Goal: Information Seeking & Learning: Learn about a topic

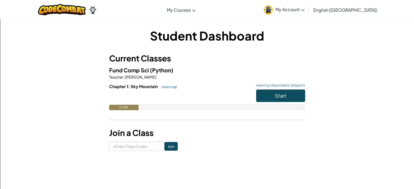
click at [285, 51] on div "Student Dashboard Current Classes Fund Comp Sci (Python) Teacher : [PERSON_NAME…" at bounding box center [207, 89] width 196 height 124
click at [284, 53] on div "Student Dashboard Current Classes Fund Comp Sci (Python) Teacher : [PERSON_NAME…" at bounding box center [207, 89] width 196 height 124
click at [169, 85] on link "view map" at bounding box center [168, 87] width 18 height 4
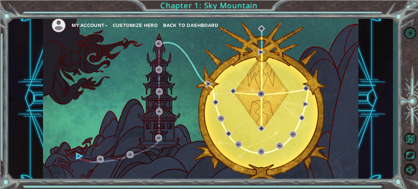
click at [129, 26] on button "Customize Hero" at bounding box center [135, 25] width 45 height 8
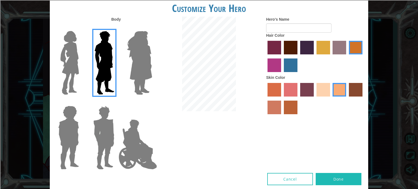
click at [57, 74] on label at bounding box center [67, 63] width 27 height 68
click at [81, 27] on input "Hero Connie" at bounding box center [81, 27] width 0 height 0
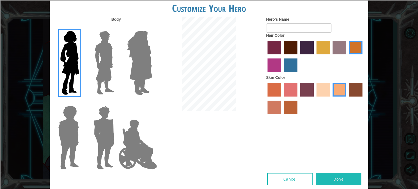
click at [120, 139] on img at bounding box center [137, 144] width 43 height 54
click at [152, 102] on input "Hero Jamie" at bounding box center [152, 102] width 0 height 0
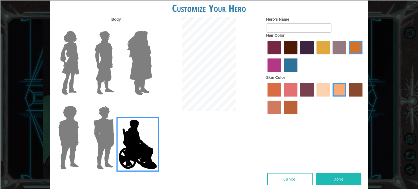
click at [112, 136] on img at bounding box center [103, 138] width 25 height 68
click at [116, 102] on input "Hero Garnet" at bounding box center [116, 102] width 0 height 0
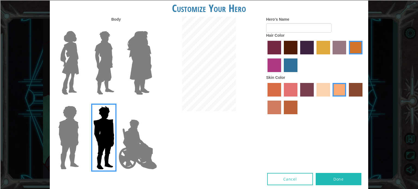
click at [105, 59] on img at bounding box center [104, 63] width 24 height 68
click at [116, 27] on input "Hero Lars" at bounding box center [116, 27] width 0 height 0
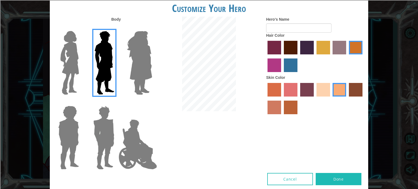
click at [322, 93] on label "sandy beach skin color" at bounding box center [323, 90] width 14 height 14
click at [314, 98] on input "sandy beach skin color" at bounding box center [314, 98] width 0 height 0
click at [286, 50] on label "maroon hair color" at bounding box center [291, 48] width 14 height 14
click at [282, 56] on input "maroon hair color" at bounding box center [282, 56] width 0 height 0
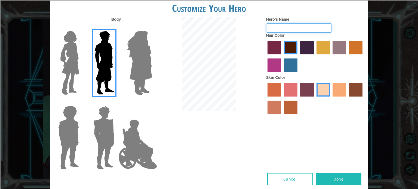
click at [281, 29] on input "Hero's Name" at bounding box center [298, 27] width 65 height 9
type input "[PERSON_NAME]"
click at [348, 177] on button "Done" at bounding box center [339, 179] width 46 height 12
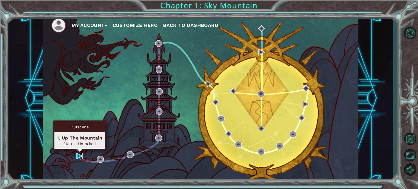
click at [79, 155] on img at bounding box center [79, 156] width 7 height 7
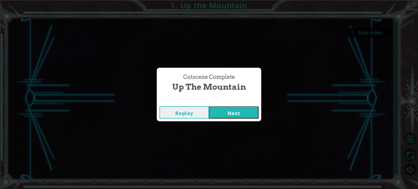
click at [231, 111] on button "Next" at bounding box center [234, 112] width 50 height 12
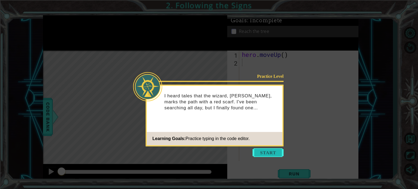
click at [259, 153] on button "Start" at bounding box center [267, 152] width 31 height 9
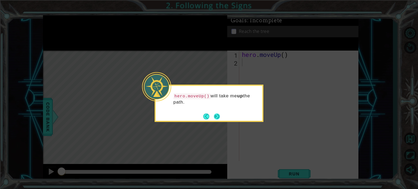
click at [216, 119] on button "Next" at bounding box center [217, 117] width 10 height 10
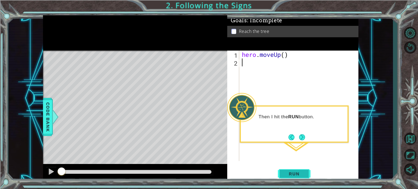
click at [295, 172] on span "Run" at bounding box center [293, 173] width 21 height 5
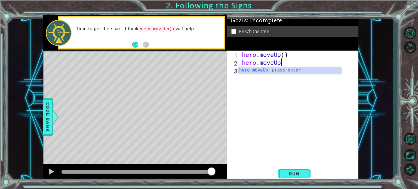
scroll to position [0, 1]
type textarea "hero.moveUp()"
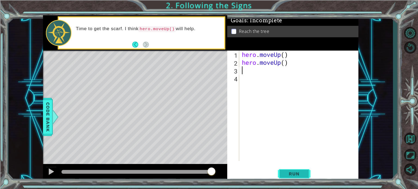
click at [290, 175] on span "Run" at bounding box center [293, 173] width 21 height 5
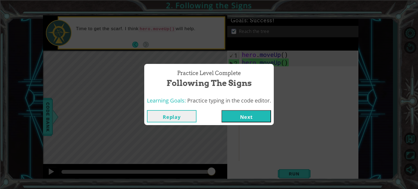
click at [237, 115] on button "Next" at bounding box center [246, 116] width 50 height 12
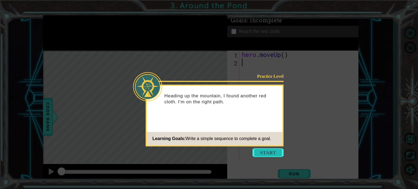
click at [258, 154] on button "Start" at bounding box center [267, 152] width 31 height 9
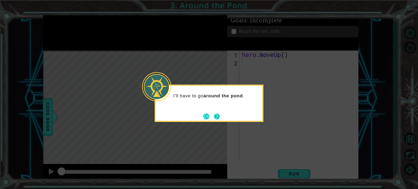
click at [219, 117] on button "Next" at bounding box center [217, 116] width 6 height 6
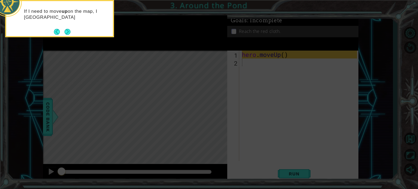
click at [247, 113] on icon at bounding box center [209, 29] width 418 height 322
click at [64, 33] on button "Next" at bounding box center [68, 32] width 10 height 10
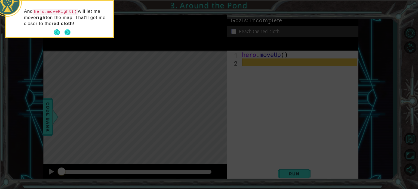
click at [70, 33] on button "Next" at bounding box center [67, 32] width 10 height 10
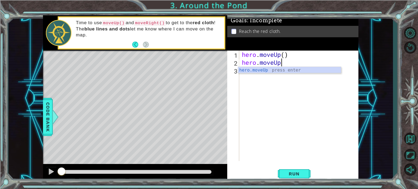
scroll to position [0, 1]
type textarea "hero.moveUp()"
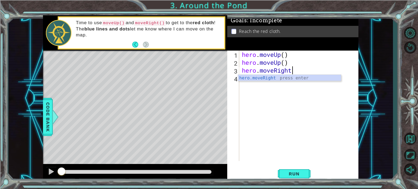
scroll to position [0, 2]
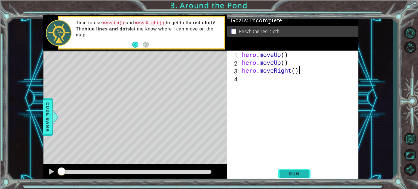
type textarea "hero.moveRight()"
click at [288, 174] on span "Run" at bounding box center [293, 173] width 21 height 5
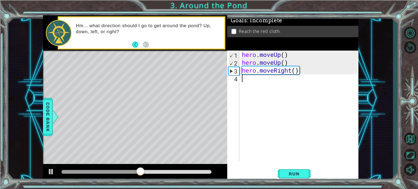
click at [253, 79] on div "hero . moveUp ( ) hero . moveUp ( ) hero . moveRight ( )" at bounding box center [300, 114] width 119 height 126
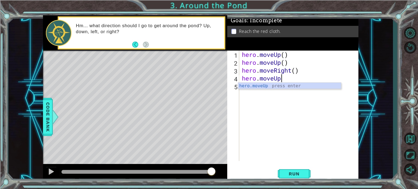
scroll to position [0, 1]
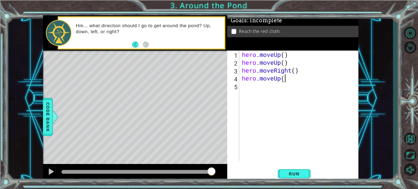
type textarea "hero.moveUp()"
click at [295, 176] on span "Run" at bounding box center [293, 173] width 21 height 5
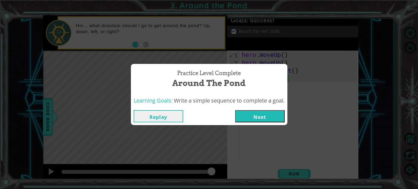
click at [248, 118] on button "Next" at bounding box center [260, 116] width 50 height 12
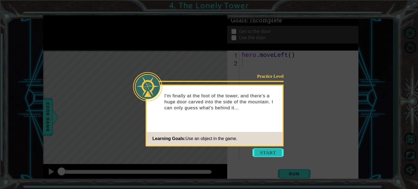
click at [269, 153] on button "Start" at bounding box center [267, 152] width 31 height 9
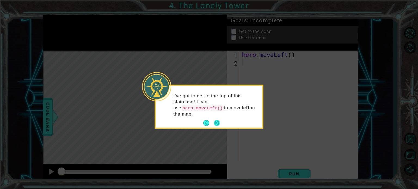
click at [218, 118] on button "Next" at bounding box center [217, 123] width 10 height 10
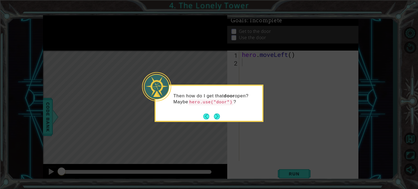
click at [218, 116] on button "Next" at bounding box center [217, 116] width 10 height 10
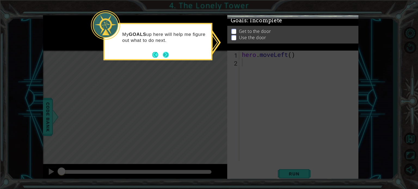
click at [164, 53] on button "Next" at bounding box center [165, 54] width 7 height 7
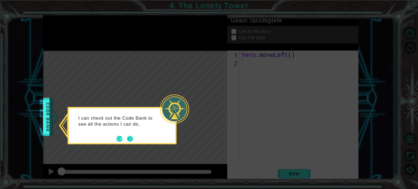
click at [129, 138] on button "Next" at bounding box center [130, 139] width 10 height 10
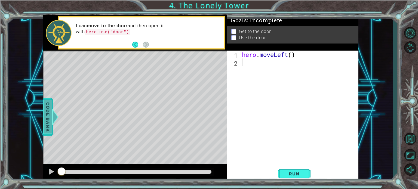
click at [48, 125] on span "Code Bank" at bounding box center [43, 116] width 9 height 33
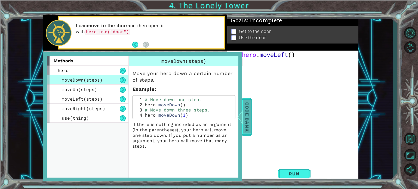
click at [248, 113] on span "Code Bank" at bounding box center [246, 116] width 9 height 33
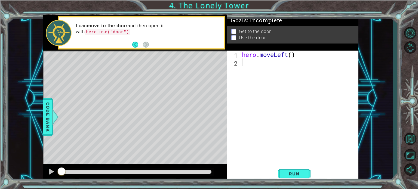
click at [247, 62] on div "hero . moveLeft ( )" at bounding box center [300, 114] width 119 height 126
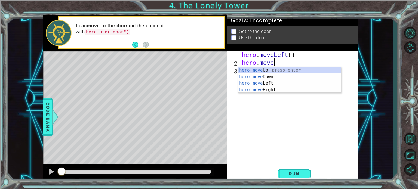
scroll to position [0, 1]
type textarea "hero.moveLeft"
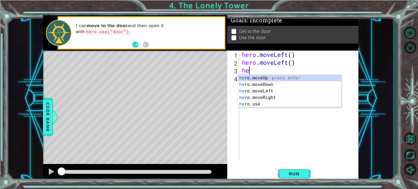
scroll to position [0, 0]
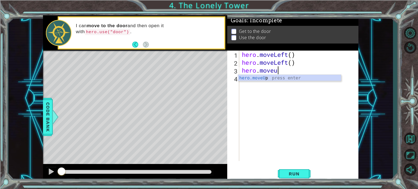
type textarea "hero.moveup"
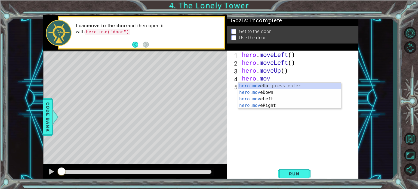
scroll to position [0, 1]
type textarea "hero.moveup"
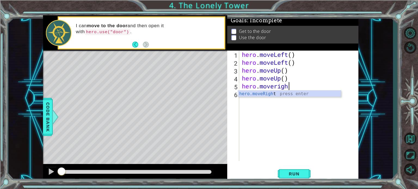
type textarea "hero.moveright"
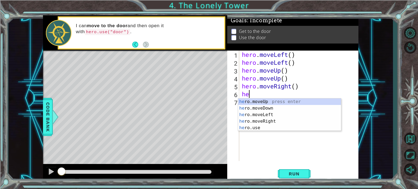
scroll to position [0, 0]
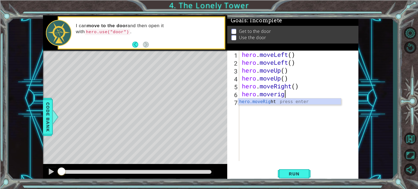
type textarea "hero.moveright"
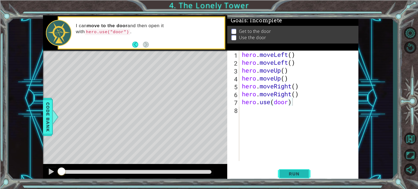
click at [285, 174] on span "Run" at bounding box center [293, 173] width 21 height 5
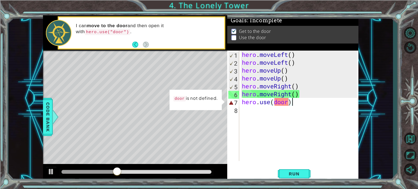
click at [274, 102] on div "hero . moveLeft ( ) hero . moveLeft ( ) hero . moveUp ( ) hero . moveUp ( ) her…" at bounding box center [300, 114] width 119 height 126
click at [54, 173] on div at bounding box center [51, 171] width 7 height 7
click at [47, 120] on span "Code Bank" at bounding box center [49, 116] width 9 height 33
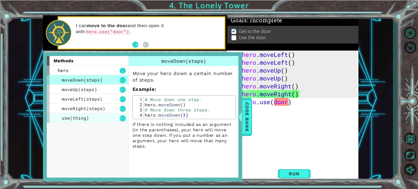
click at [97, 117] on div "use(thing)" at bounding box center [88, 118] width 82 height 10
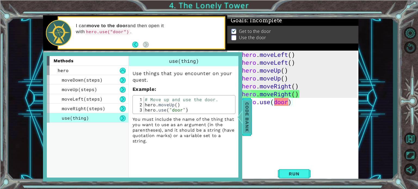
click at [245, 113] on span "Code Bank" at bounding box center [241, 116] width 9 height 33
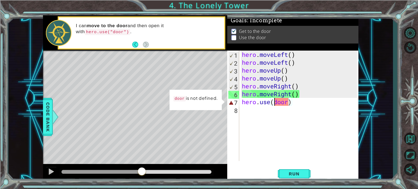
click at [276, 103] on div "hero . moveLeft ( ) hero . moveLeft ( ) hero . moveUp ( ) hero . moveUp ( ) her…" at bounding box center [300, 114] width 119 height 126
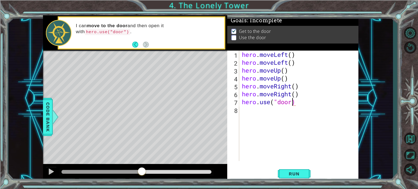
click at [291, 103] on div "hero . moveLeft ( ) hero . moveLeft ( ) hero . moveUp ( ) hero . moveUp ( ) her…" at bounding box center [300, 114] width 119 height 126
type textarea "hero.use("door")"
click at [292, 172] on span "Run" at bounding box center [293, 173] width 21 height 5
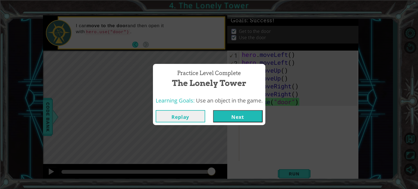
click at [229, 116] on button "Next" at bounding box center [238, 116] width 50 height 12
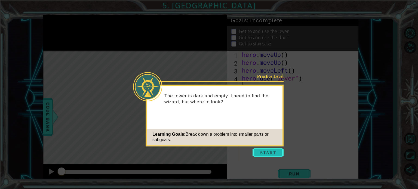
click at [267, 152] on button "Start" at bounding box center [267, 152] width 31 height 9
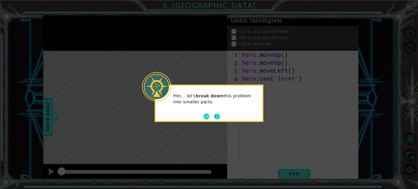
click at [217, 113] on button "Next" at bounding box center [217, 117] width 10 height 10
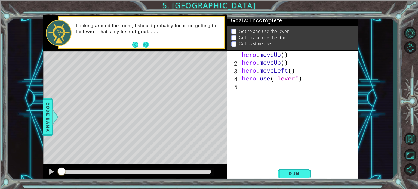
click at [145, 45] on button "Next" at bounding box center [146, 45] width 8 height 8
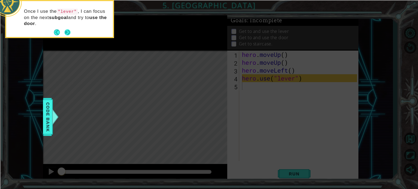
click at [67, 29] on button "Next" at bounding box center [68, 33] width 10 height 10
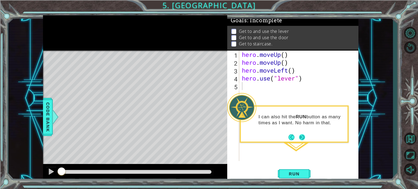
click at [304, 135] on button "Next" at bounding box center [302, 137] width 9 height 9
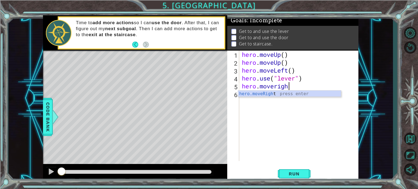
type textarea "hero.moveright"
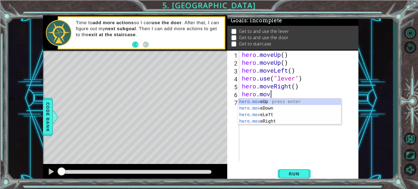
scroll to position [0, 1]
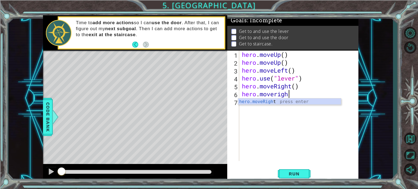
type textarea "hero.moveright"
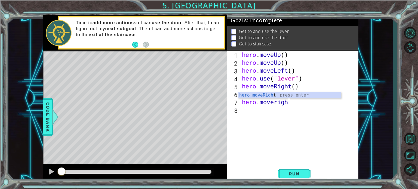
type textarea "hero.moveright"
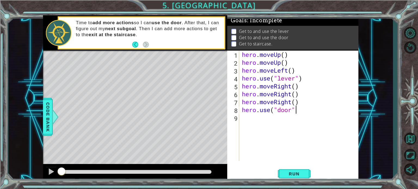
scroll to position [0, 2]
type textarea "hero.use("door")"
click at [291, 176] on span "Run" at bounding box center [293, 173] width 21 height 5
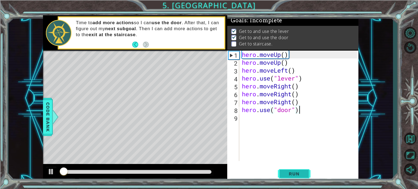
scroll to position [3, 0]
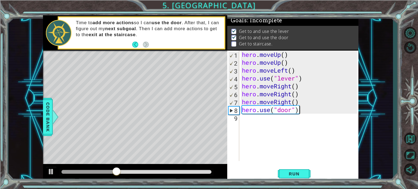
click at [259, 115] on div "hero . moveUp ( ) hero . moveUp ( ) hero . moveLeft ( ) hero . use ( "lever" ) …" at bounding box center [300, 114] width 119 height 126
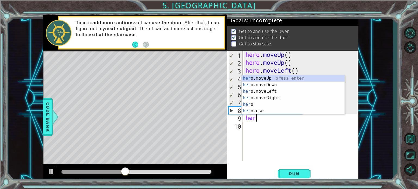
scroll to position [0, 0]
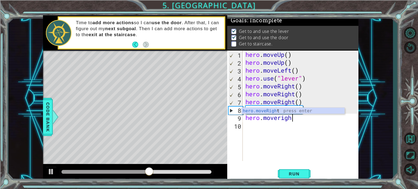
type textarea "hero.moveright"
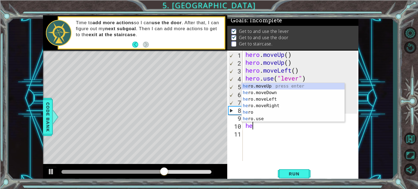
type textarea "h"
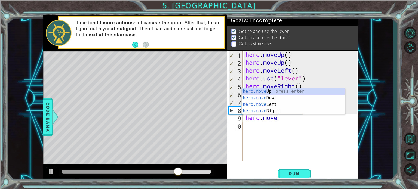
type textarea "hero.moveup"
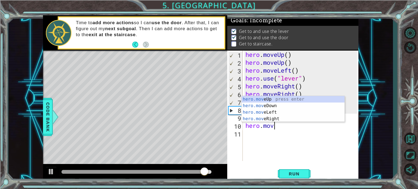
scroll to position [0, 1]
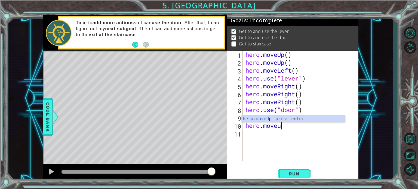
type textarea "hero.moveup"
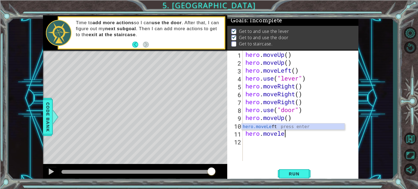
type textarea "hero.moveleft"
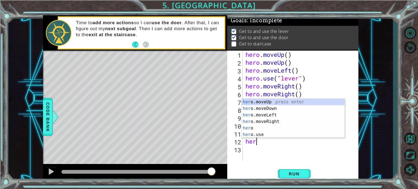
scroll to position [0, 0]
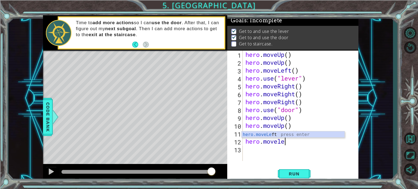
type textarea "hero.moveleft"
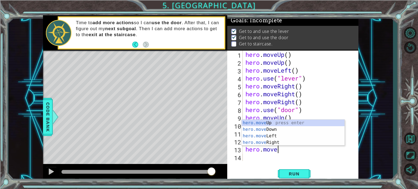
scroll to position [0, 1]
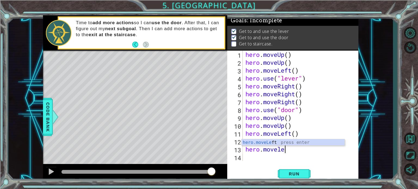
type textarea "hero.moveleft"
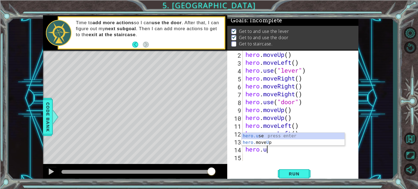
scroll to position [0, 1]
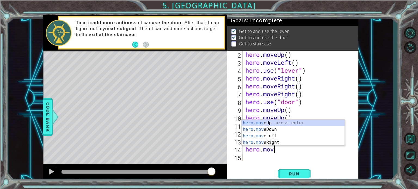
type textarea "hero.move"
click at [269, 125] on div "hero.move Up press enter hero.move Down press enter hero.move Left press enter …" at bounding box center [293, 139] width 103 height 39
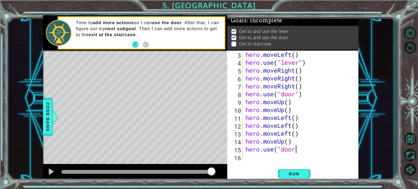
scroll to position [0, 2]
type textarea "hero.use("door")"
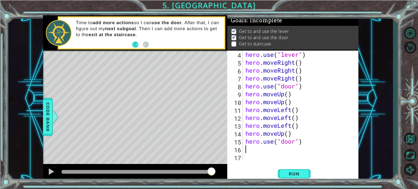
scroll to position [23, 0]
click at [297, 176] on span "Run" at bounding box center [293, 173] width 21 height 5
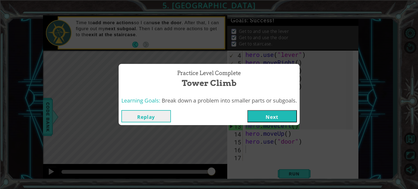
click at [273, 122] on button "Next" at bounding box center [272, 116] width 50 height 12
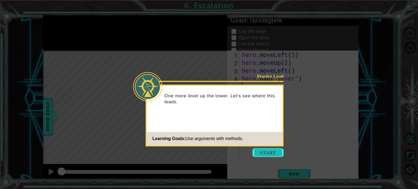
click at [263, 152] on button "Start" at bounding box center [267, 152] width 31 height 9
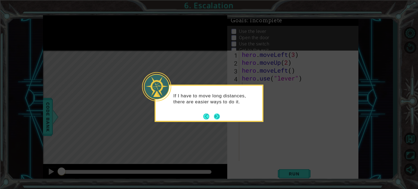
click at [218, 116] on button "Next" at bounding box center [217, 117] width 10 height 10
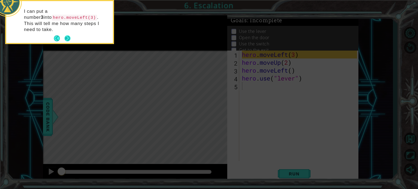
click at [69, 35] on button "Next" at bounding box center [67, 38] width 6 height 6
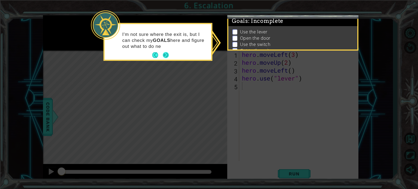
click at [164, 55] on button "Next" at bounding box center [166, 55] width 6 height 6
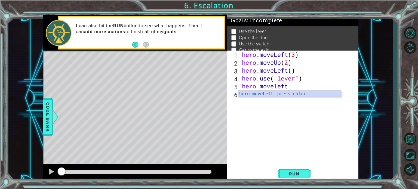
scroll to position [0, 2]
type textarea "hero.moveleft"
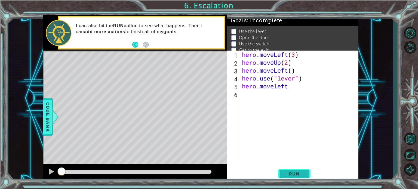
click at [308, 178] on button "Run" at bounding box center [294, 173] width 33 height 13
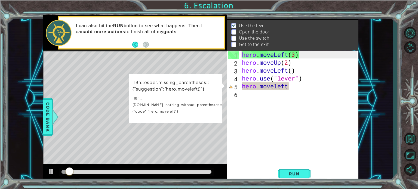
scroll to position [0, 0]
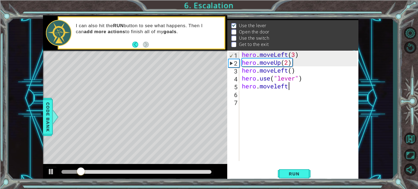
click at [289, 88] on div "hero . moveLeft ( 3 ) hero . moveUp ( 2 ) hero . moveLeft ( ) hero . use ( "lev…" at bounding box center [300, 114] width 119 height 126
type textarea "hero.moveleft"
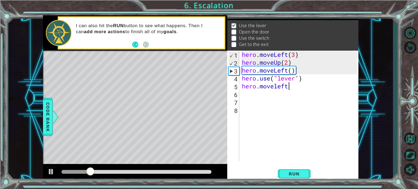
click at [289, 88] on div "hero . moveLeft ( 3 ) hero . moveUp ( 2 ) hero . moveLeft ( ) hero . use ( "lev…" at bounding box center [300, 114] width 119 height 126
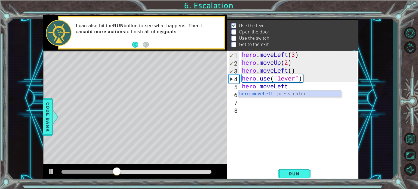
scroll to position [0, 2]
click at [282, 178] on button "Run" at bounding box center [294, 173] width 33 height 13
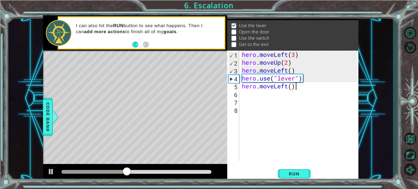
scroll to position [0, 2]
type textarea "hero.moveLeft()"
click at [292, 173] on span "Run" at bounding box center [293, 173] width 21 height 5
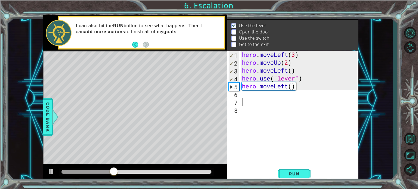
click at [277, 99] on div "hero . moveLeft ( 3 ) hero . moveUp ( 2 ) hero . moveLeft ( ) hero . use ( "lev…" at bounding box center [300, 114] width 119 height 126
click at [276, 98] on div "hero . moveLeft ( 3 ) hero . moveUp ( 2 ) hero . moveLeft ( ) hero . use ( "lev…" at bounding box center [300, 114] width 119 height 126
click at [277, 94] on div "hero . moveLeft ( 3 ) hero . moveUp ( 2 ) hero . moveLeft ( ) hero . use ( "lev…" at bounding box center [300, 114] width 119 height 126
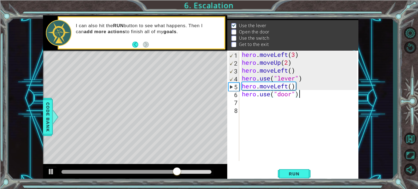
scroll to position [0, 2]
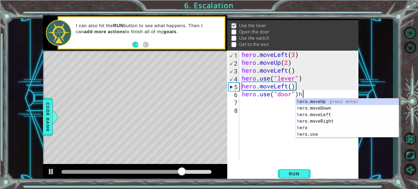
type textarea "hero.use("door")"
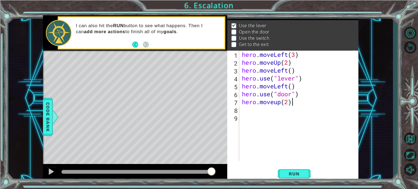
scroll to position [0, 2]
click at [289, 173] on span "Run" at bounding box center [293, 173] width 21 height 5
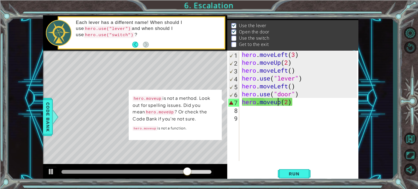
click at [277, 103] on div "hero . moveLeft ( 3 ) hero . moveUp ( 2 ) hero . moveLeft ( ) hero . use ( "lev…" at bounding box center [300, 114] width 119 height 126
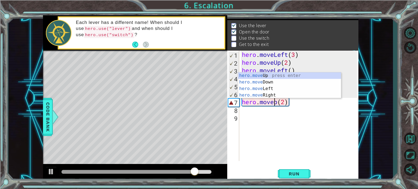
scroll to position [0, 2]
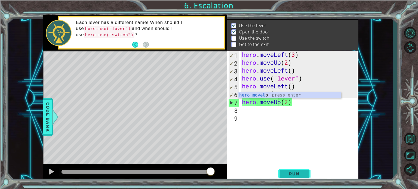
type textarea "hero.moveUp(2)"
click at [295, 170] on button "Run" at bounding box center [294, 173] width 33 height 13
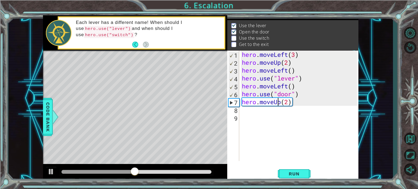
click at [254, 111] on div "hero . moveLeft ( 3 ) hero . moveUp ( 2 ) hero . moveLeft ( ) hero . use ( "lev…" at bounding box center [300, 114] width 119 height 126
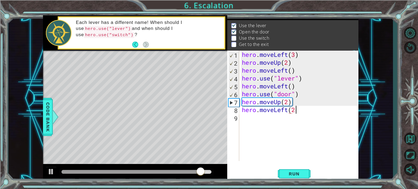
scroll to position [0, 2]
type textarea "hero.moveLeft(2)"
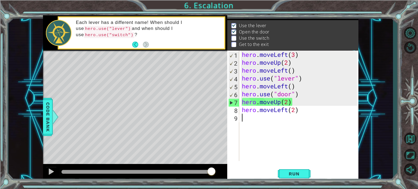
click at [284, 116] on div "hero . moveLeft ( 3 ) hero . moveUp ( 2 ) hero . moveLeft ( ) hero . use ( "lev…" at bounding box center [300, 114] width 119 height 126
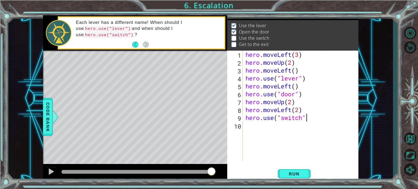
scroll to position [0, 2]
click at [288, 173] on span "Run" at bounding box center [293, 173] width 21 height 5
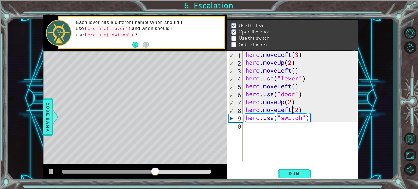
click at [292, 113] on div "hero . moveLeft ( 3 ) hero . moveUp ( 2 ) hero . moveLeft ( ) hero . use ( "lev…" at bounding box center [302, 114] width 116 height 126
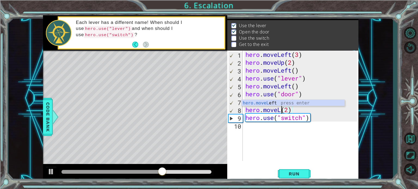
scroll to position [0, 1]
type textarea "hero.moveRight(2)"
click at [290, 129] on div "hero . moveLeft ( 3 ) hero . moveUp ( 2 ) hero . moveLeft ( ) hero . use ( "lev…" at bounding box center [302, 114] width 116 height 126
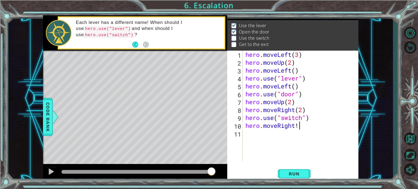
scroll to position [0, 2]
type textarea "hero.moveRight(1)"
click at [301, 134] on div "hero . moveLeft ( 3 ) hero . moveUp ( 2 ) hero . moveLeft ( ) hero . use ( "lev…" at bounding box center [302, 114] width 116 height 126
type textarea "hero.moveUp()"
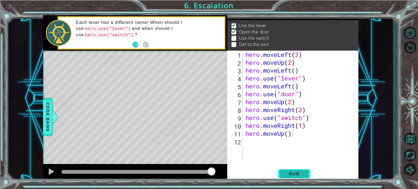
click at [286, 173] on span "Run" at bounding box center [293, 173] width 21 height 5
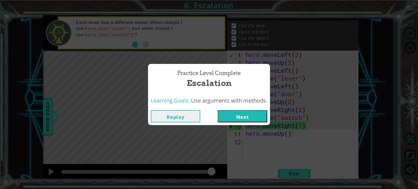
click at [250, 107] on div "Learning Goals: Use arguments with methods." at bounding box center [209, 100] width 122 height 13
click at [246, 115] on button "Next" at bounding box center [243, 116] width 50 height 12
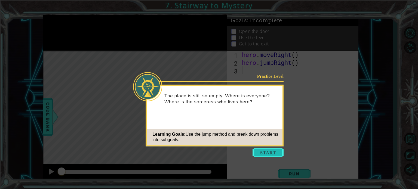
click at [272, 155] on button "Start" at bounding box center [267, 152] width 31 height 9
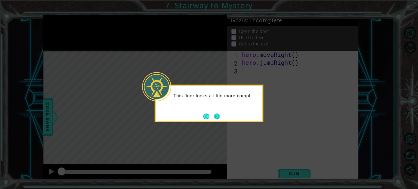
click at [221, 118] on div "This floor looks a little more compl" at bounding box center [209, 103] width 109 height 37
click at [214, 114] on button "Next" at bounding box center [217, 116] width 6 height 6
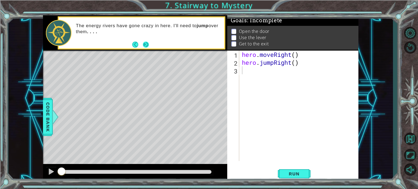
click at [146, 42] on button "Next" at bounding box center [146, 45] width 6 height 6
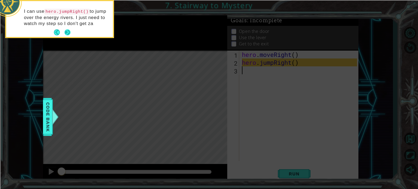
click at [66, 31] on button "Next" at bounding box center [67, 32] width 9 height 9
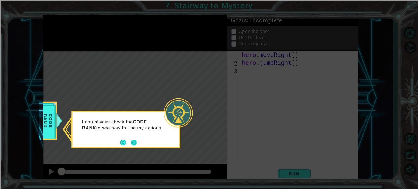
click at [134, 144] on button "Next" at bounding box center [134, 143] width 8 height 8
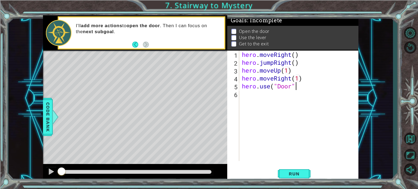
scroll to position [0, 2]
click at [298, 172] on span "Run" at bounding box center [293, 173] width 21 height 5
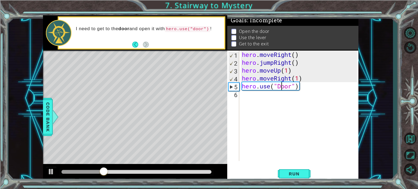
click at [280, 88] on div "hero . moveRight ( ) hero . jumpRight ( ) hero . moveUp ( 1 ) hero . moveRight …" at bounding box center [300, 114] width 119 height 126
type textarea "hero.use("door")"
click at [290, 173] on span "Run" at bounding box center [293, 173] width 21 height 5
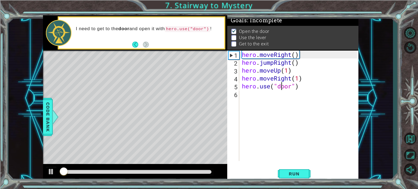
scroll to position [3, 0]
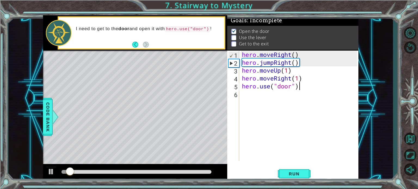
click at [302, 85] on div "hero . moveRight ( ) hero . jumpRight ( ) hero . moveUp ( 1 ) hero . moveRight …" at bounding box center [300, 114] width 119 height 126
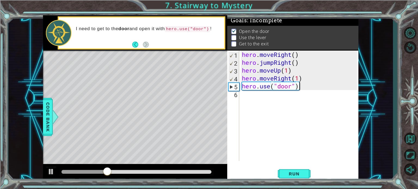
click at [267, 95] on div "hero . moveRight ( ) hero . jumpRight ( ) hero . moveUp ( 1 ) hero . moveRight …" at bounding box center [300, 114] width 119 height 126
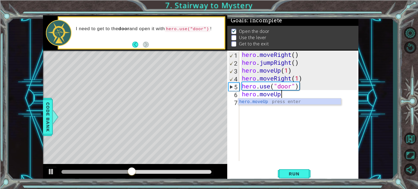
scroll to position [0, 1]
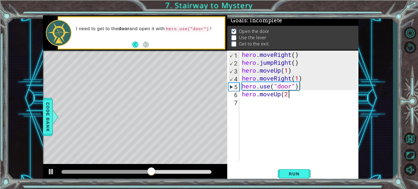
type textarea "hero.moveUp(2)"
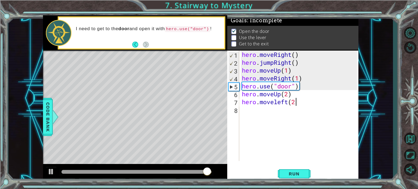
scroll to position [0, 2]
type textarea "hero.moveleft(2)"
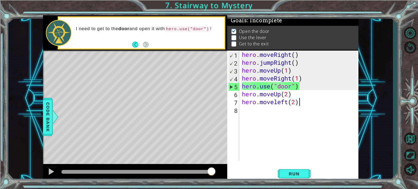
scroll to position [0, 0]
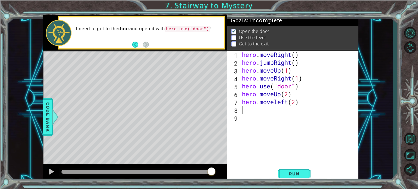
click at [277, 103] on div "hero . moveRight ( ) hero . jumpRight ( ) hero . moveUp ( 1 ) hero . moveRight …" at bounding box center [300, 114] width 119 height 126
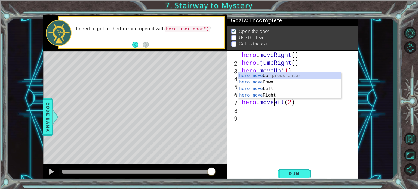
type textarea "hero.moveLeft(2)"
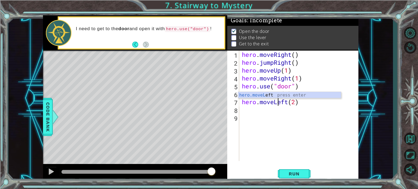
click at [275, 112] on div "hero . moveRight ( ) hero . jumpRight ( ) hero . moveUp ( 1 ) hero . moveRight …" at bounding box center [300, 114] width 119 height 126
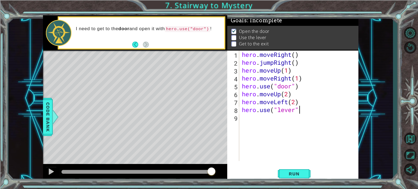
scroll to position [0, 2]
click at [295, 174] on span "Run" at bounding box center [293, 173] width 21 height 5
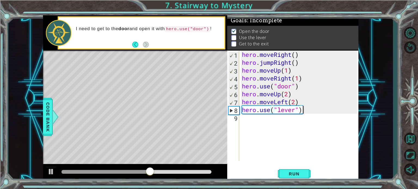
click at [294, 104] on div "hero . moveRight ( ) hero . jumpRight ( ) hero . moveUp ( 1 ) hero . moveRight …" at bounding box center [300, 114] width 119 height 126
click at [295, 102] on div "hero . moveRight ( ) hero . jumpRight ( ) hero . moveUp ( 1 ) hero . moveRight …" at bounding box center [300, 114] width 119 height 126
type textarea "hero.moveLeft(1)"
click at [285, 175] on span "Run" at bounding box center [293, 173] width 21 height 5
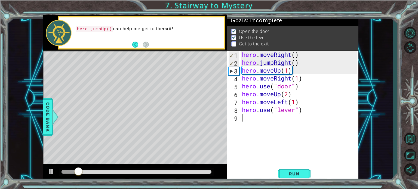
click at [262, 119] on div "hero . moveRight ( ) hero . jumpRight ( ) hero . moveUp ( 1 ) hero . moveRight …" at bounding box center [300, 114] width 119 height 126
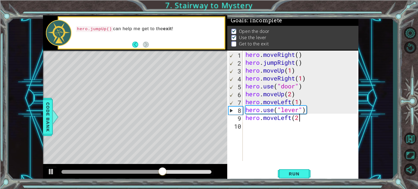
type textarea "hero.moveLeft(2)"
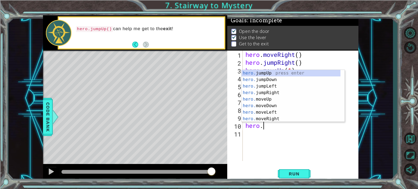
scroll to position [0, 0]
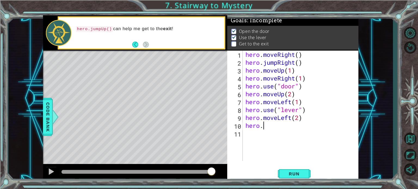
click at [270, 125] on div "hero . moveRight ( ) hero . jumpRight ( ) hero . moveUp ( 1 ) hero . moveRight …" at bounding box center [302, 114] width 116 height 126
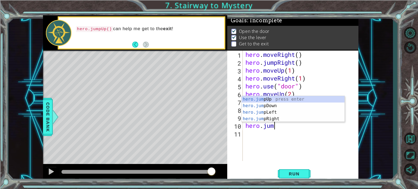
scroll to position [0, 1]
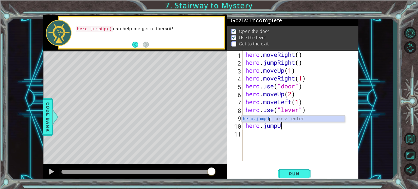
type textarea "hero.jumpUp"
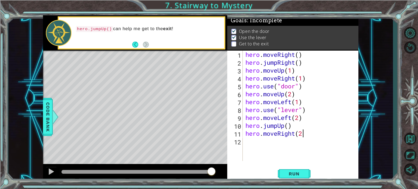
scroll to position [0, 2]
type textarea "hero.moveRight(2)"
click at [298, 172] on span "Run" at bounding box center [293, 173] width 21 height 5
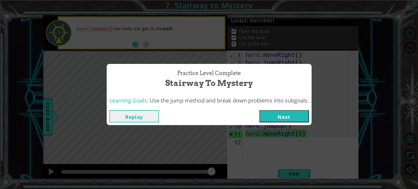
click at [304, 120] on button "Next" at bounding box center [284, 116] width 50 height 12
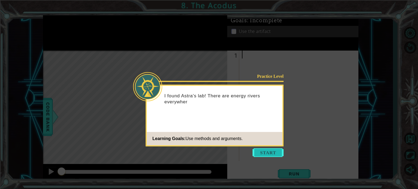
click at [264, 150] on button "Start" at bounding box center [267, 152] width 31 height 9
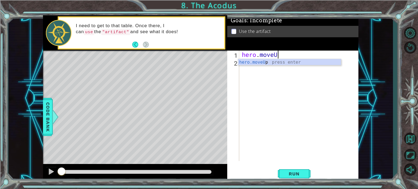
scroll to position [0, 1]
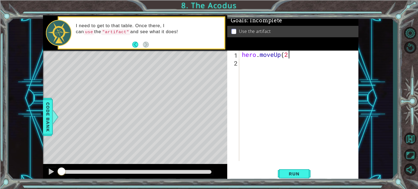
type textarea "hero.moveUp(2)"
type textarea "hero.moveLeft(1)"
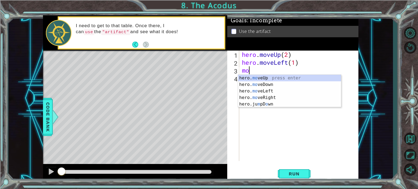
type textarea "m"
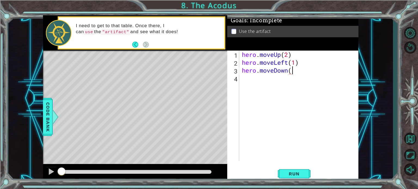
scroll to position [0, 2]
type textarea "hero.moveDown(2)"
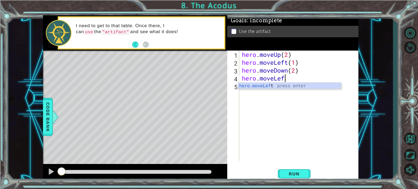
scroll to position [0, 2]
type textarea "hero.jumpLeft"
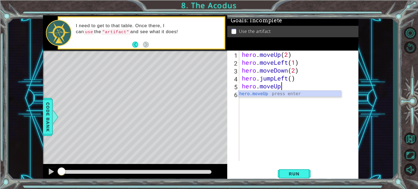
scroll to position [0, 1]
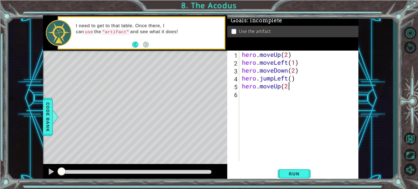
type textarea "hero.moveUp(2)"
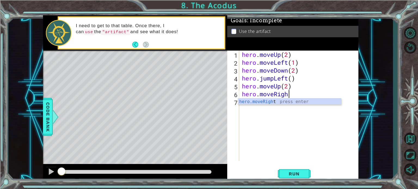
scroll to position [0, 2]
click at [294, 172] on span "Run" at bounding box center [293, 173] width 21 height 5
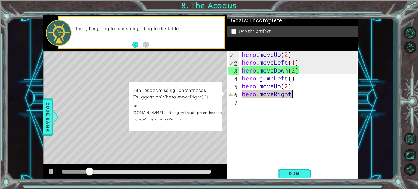
scroll to position [0, 2]
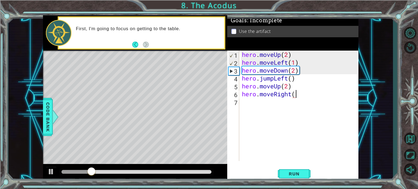
type textarea "hero.moveRight()"
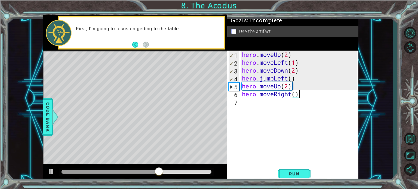
scroll to position [0, 0]
click at [294, 172] on span "Run" at bounding box center [293, 173] width 21 height 5
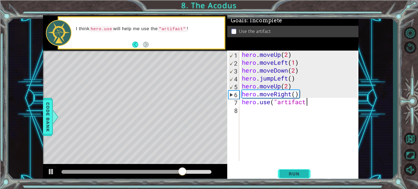
scroll to position [0, 3]
type textarea "hero.use("artifact")"
click at [294, 172] on span "Run" at bounding box center [293, 173] width 21 height 5
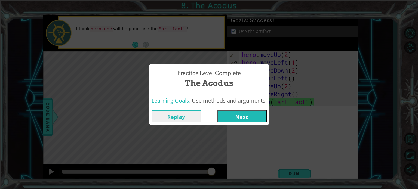
click at [227, 118] on button "Next" at bounding box center [242, 116] width 50 height 12
